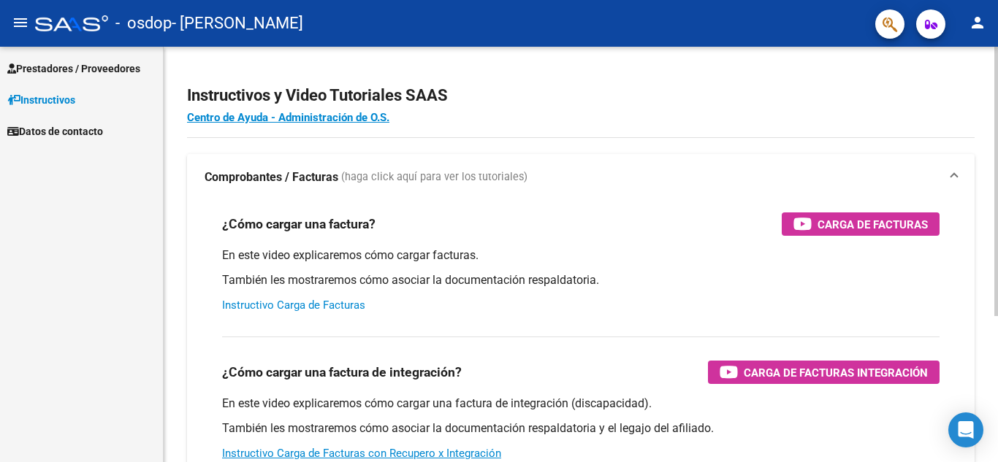
click at [336, 303] on link "Instructivo Carga de Facturas" at bounding box center [293, 305] width 143 height 13
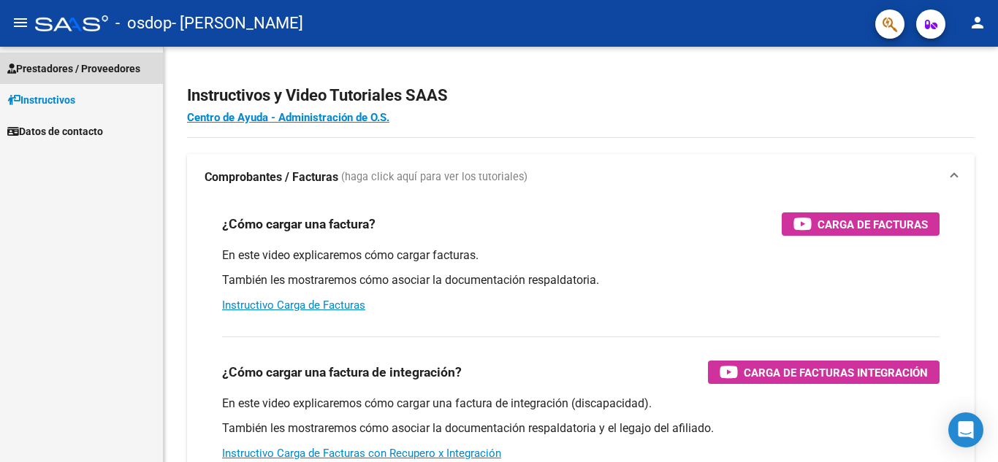
click at [77, 69] on span "Prestadores / Proveedores" at bounding box center [73, 69] width 133 height 16
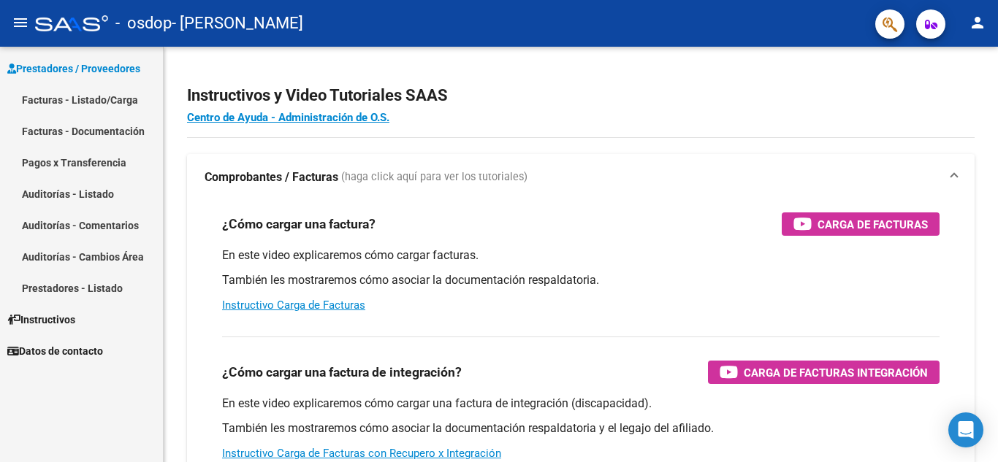
click at [88, 99] on link "Facturas - Listado/Carga" at bounding box center [81, 99] width 163 height 31
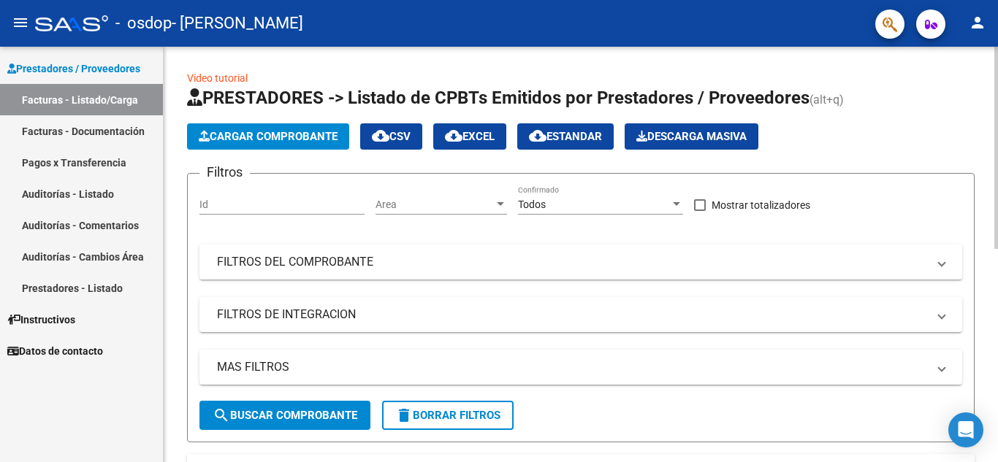
click at [269, 130] on span "Cargar Comprobante" at bounding box center [268, 136] width 139 height 13
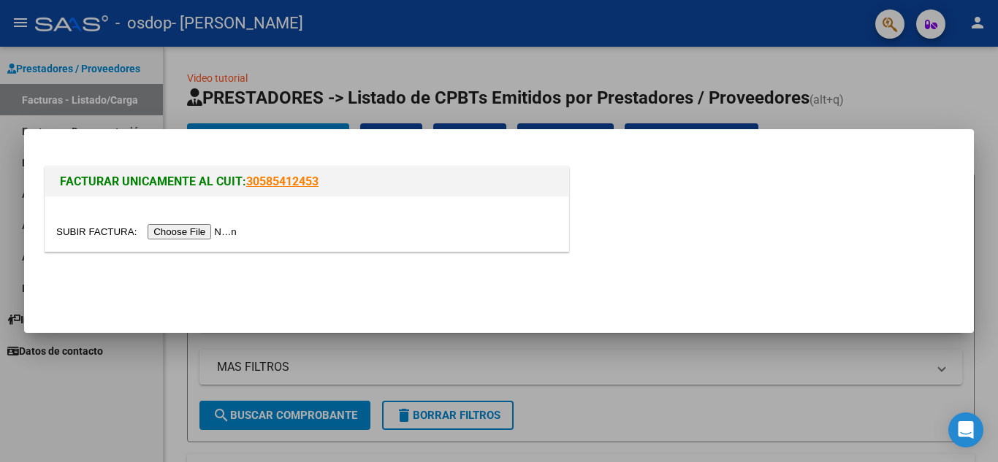
click at [226, 234] on input "file" at bounding box center [148, 231] width 185 height 15
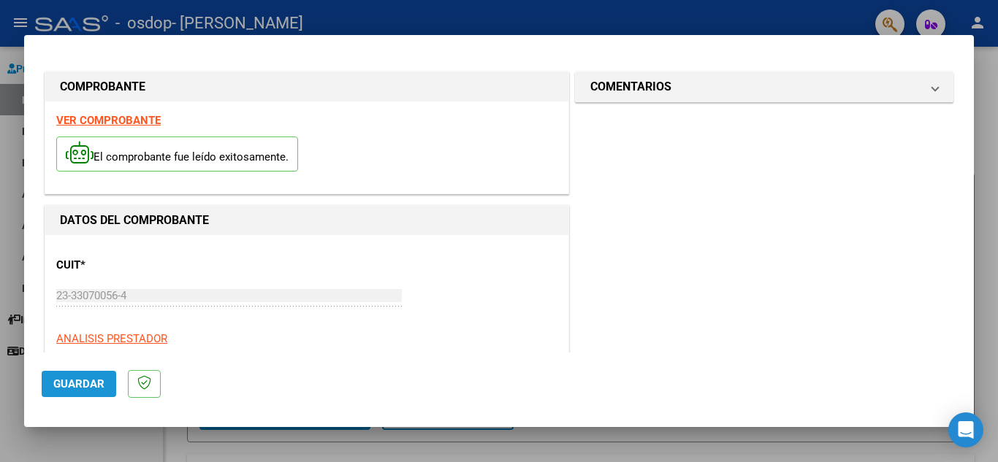
click at [69, 384] on span "Guardar" at bounding box center [78, 384] width 51 height 13
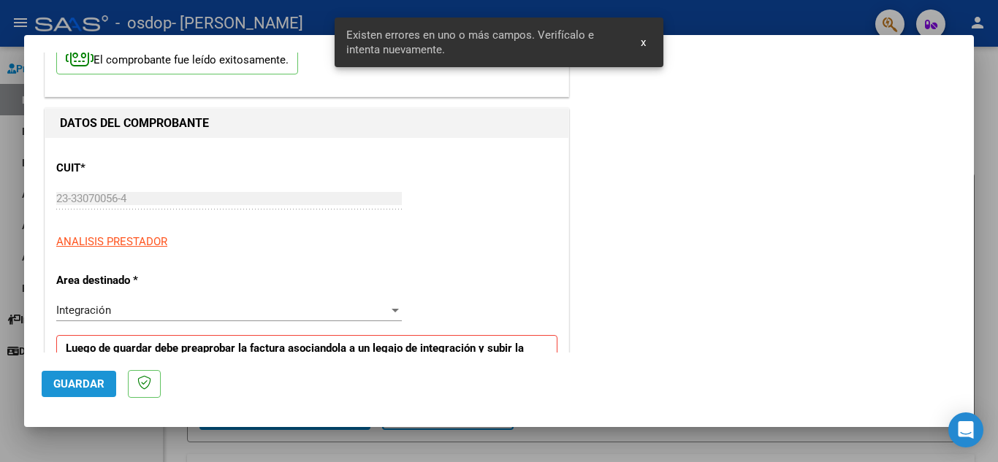
scroll to position [331, 0]
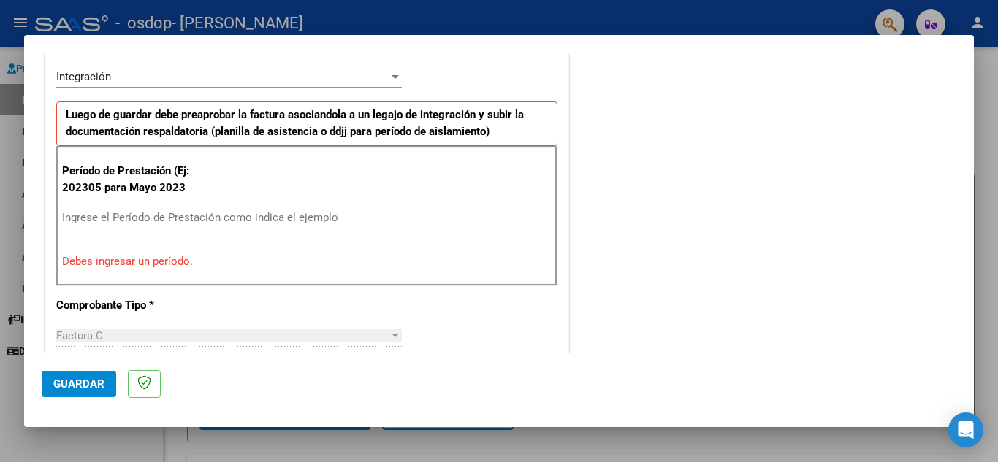
click at [206, 218] on input "Ingrese el Período de Prestación como indica el ejemplo" at bounding box center [230, 217] width 337 height 13
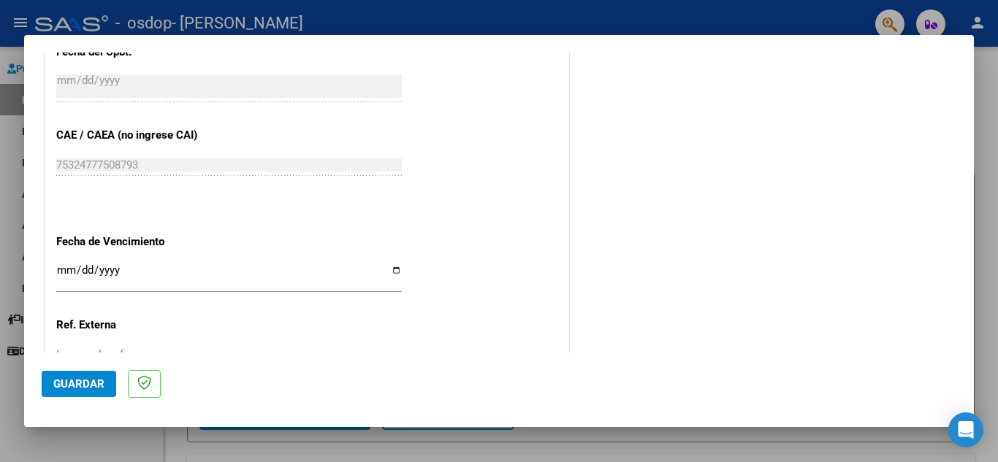
scroll to position [915, 0]
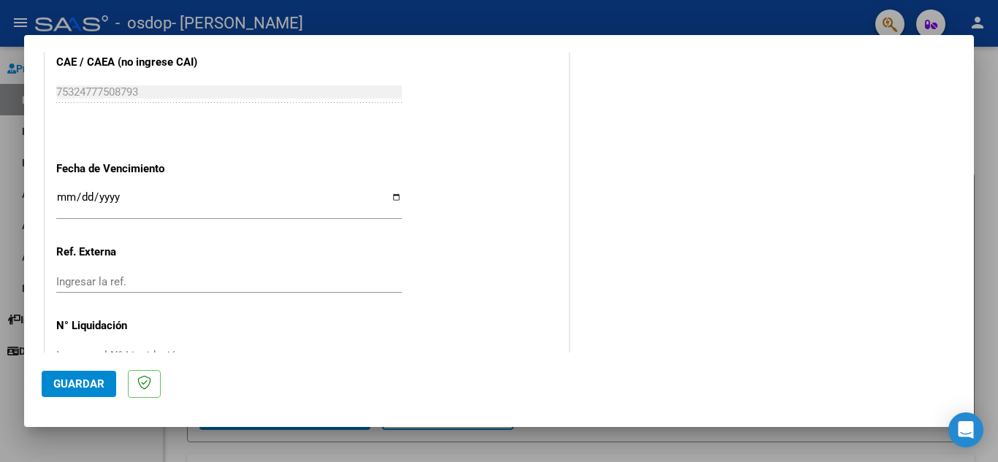
type input "202507"
click at [389, 198] on input "Ingresar la fecha" at bounding box center [228, 202] width 345 height 23
type input "[DATE]"
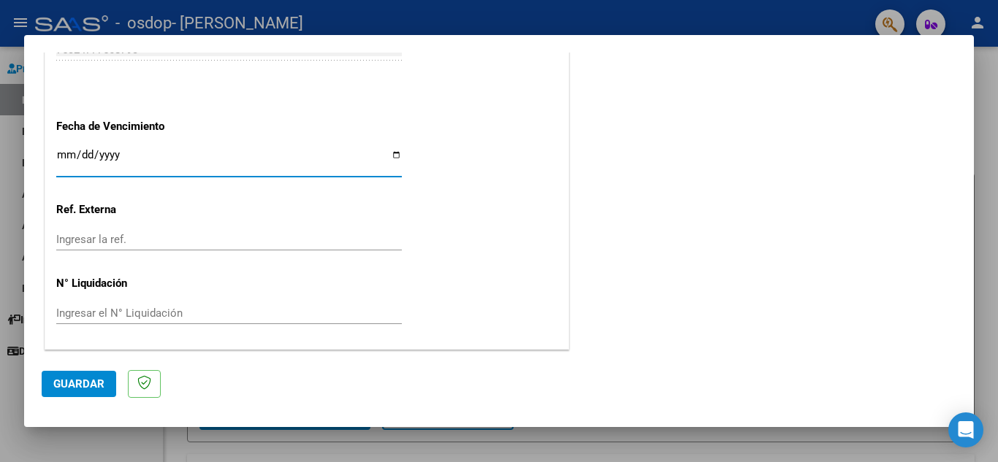
click at [93, 389] on span "Guardar" at bounding box center [78, 384] width 51 height 13
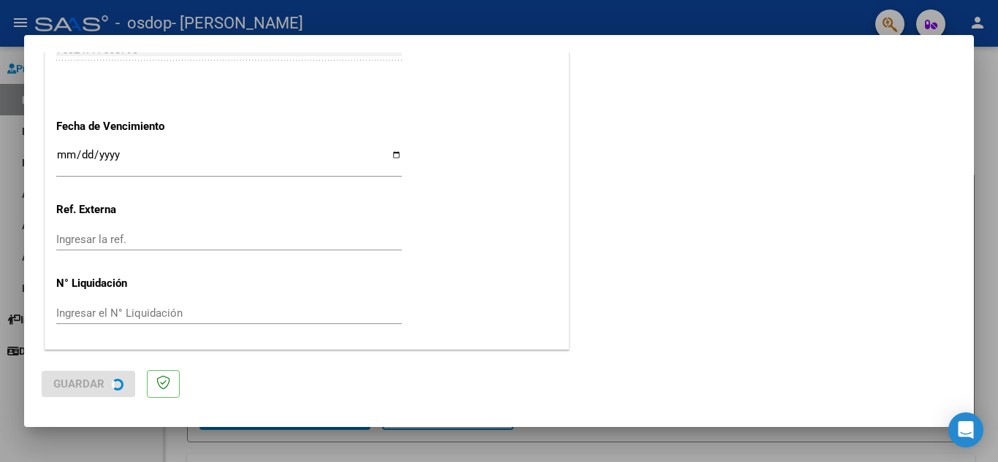
scroll to position [0, 0]
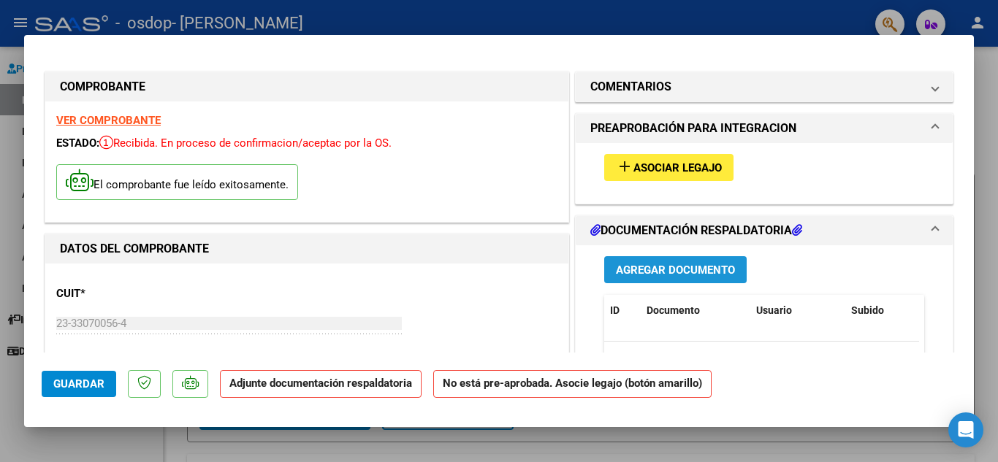
click at [655, 268] on span "Agregar Documento" at bounding box center [675, 270] width 119 height 13
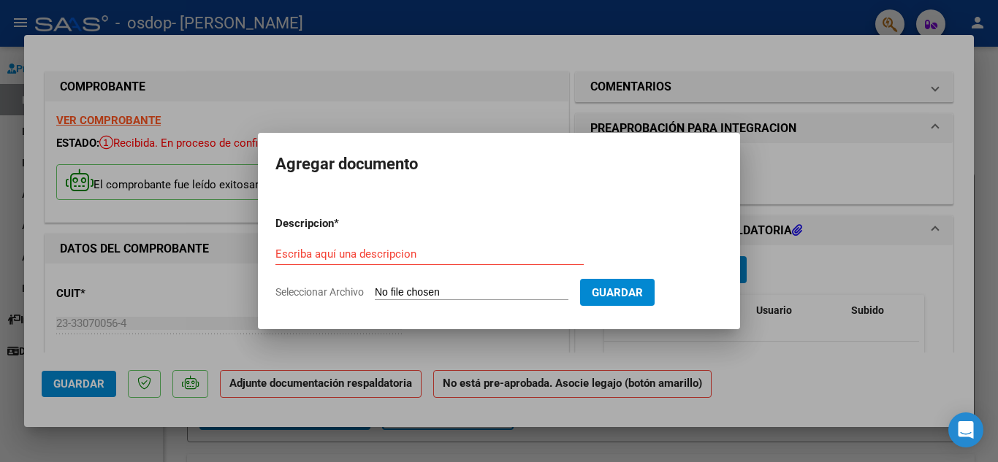
click at [445, 293] on input "Seleccionar Archivo" at bounding box center [472, 293] width 194 height 14
type input "C:\fakepath\img20250810_19284316.jpg"
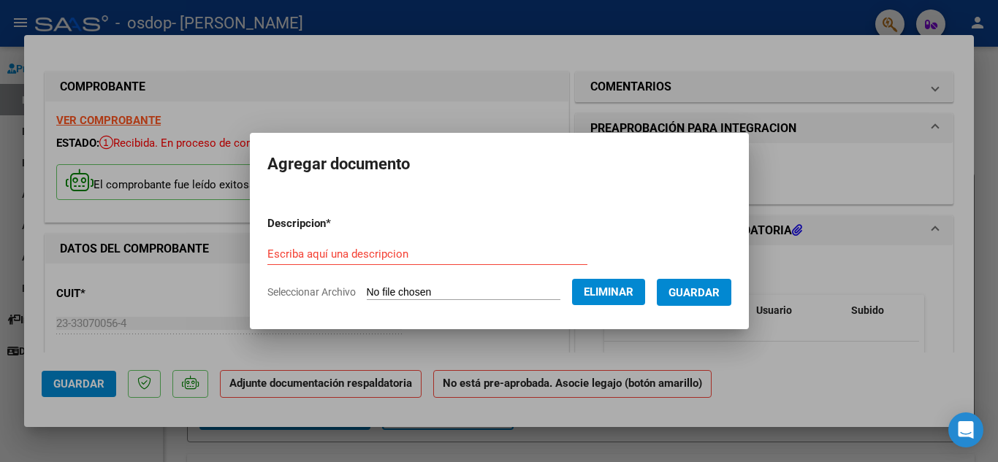
click at [408, 256] on input "Escriba aquí una descripcion" at bounding box center [427, 254] width 320 height 13
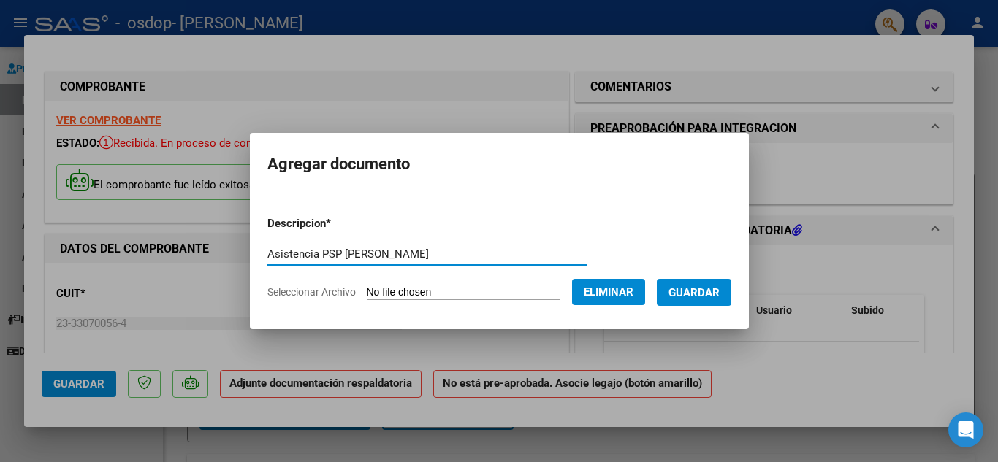
type input "Asistencia PSP [PERSON_NAME]"
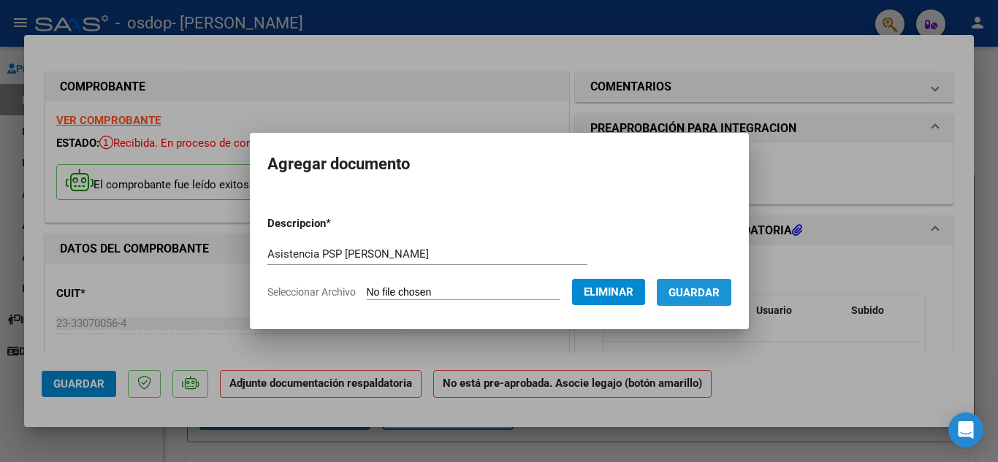
click at [704, 289] on span "Guardar" at bounding box center [693, 292] width 51 height 13
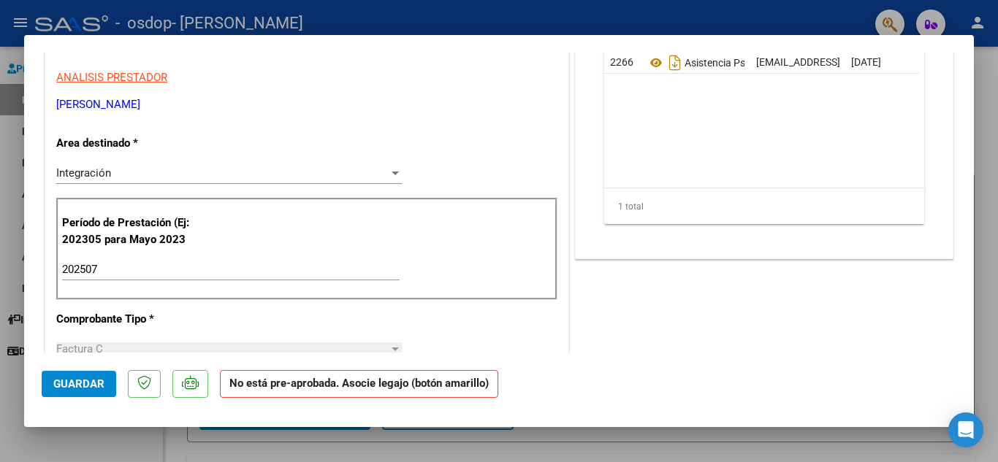
scroll to position [292, 0]
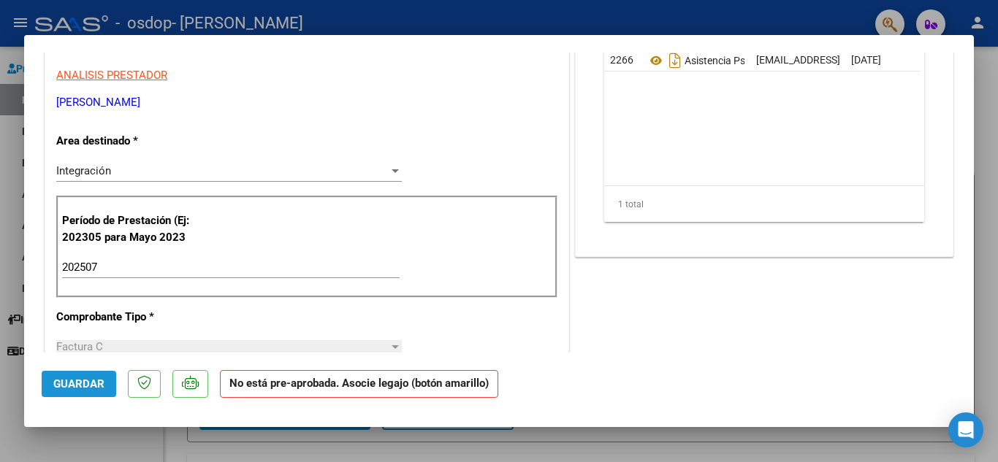
click at [83, 386] on span "Guardar" at bounding box center [78, 384] width 51 height 13
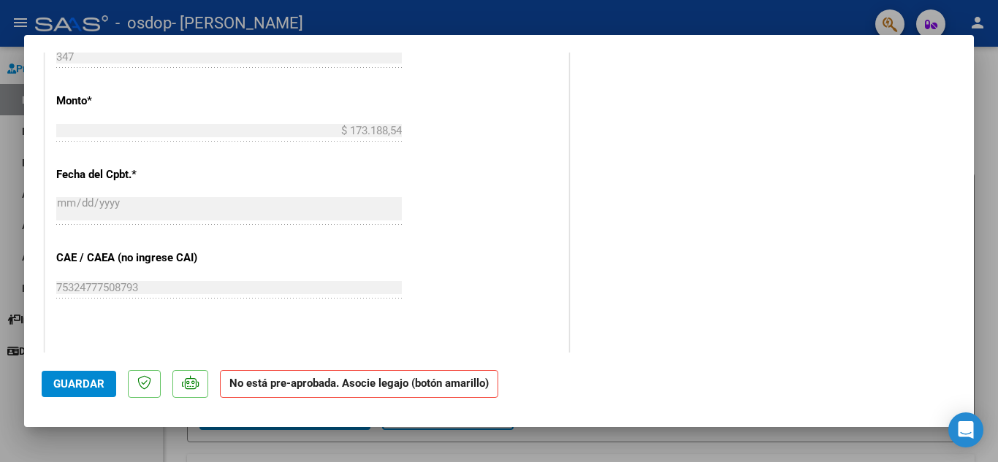
scroll to position [968, 0]
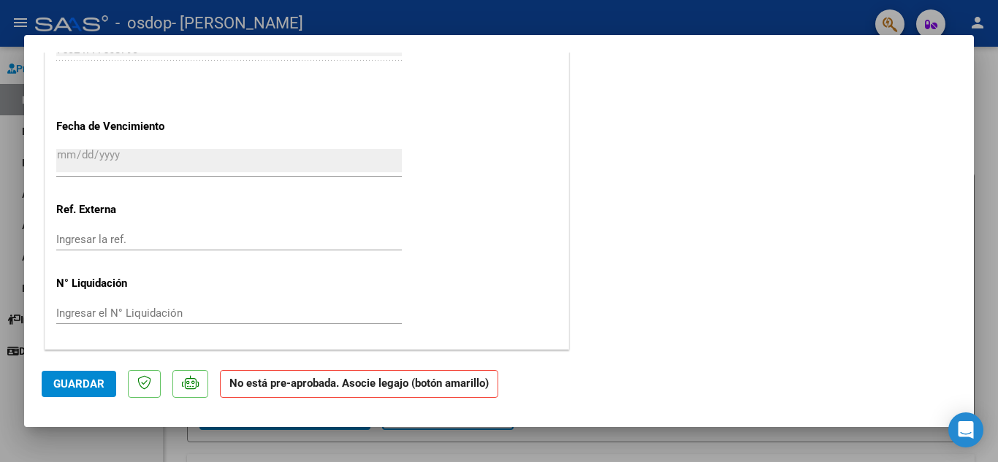
drag, startPoint x: 963, startPoint y: 310, endPoint x: 923, endPoint y: 93, distance: 219.9
click at [923, 93] on mat-dialog-content "COMPROBANTE VER COMPROBANTE ESTADO: Recibida. En proceso de confirmacion/acepta…" at bounding box center [498, 203] width 949 height 300
click at [997, 204] on div at bounding box center [499, 231] width 998 height 462
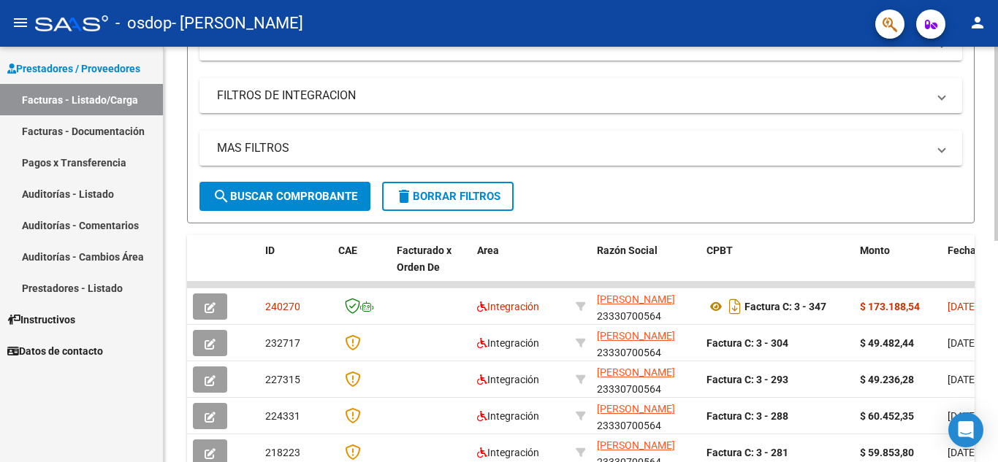
scroll to position [146, 0]
